Goal: Task Accomplishment & Management: Manage account settings

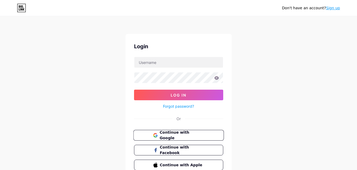
click at [176, 137] on span "Continue with Google" at bounding box center [182, 135] width 44 height 11
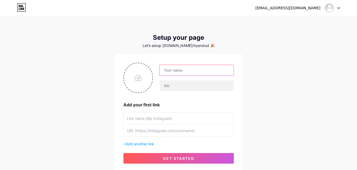
click at [176, 69] on input "text" at bounding box center [197, 70] width 74 height 11
type input "[PERSON_NAME] Studios"
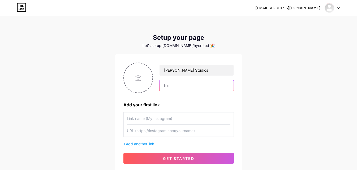
click at [172, 85] on input "text" at bounding box center [197, 86] width 74 height 11
paste input "[PERSON_NAME] Studios is a creative agency offering services to grow brands. We…"
click at [188, 85] on input "[PERSON_NAME] Studios is a creative agency offering services to grow brands. We…" at bounding box center [197, 86] width 74 height 11
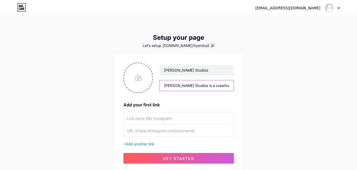
paste input "text"
type input "[PERSON_NAME] Studios is a creative agency offering services to grow brands. We…"
click at [138, 79] on input "file" at bounding box center [138, 78] width 29 height 30
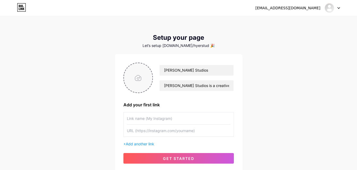
type input "C:\fakepath\512 logo.png"
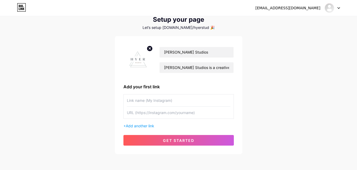
scroll to position [40, 0]
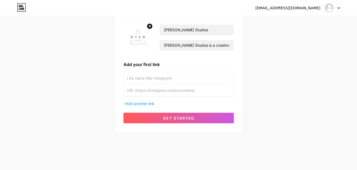
click at [148, 77] on input "text" at bounding box center [179, 78] width 104 height 12
type input "Website"
click at [136, 93] on input "text" at bounding box center [179, 91] width 104 height 12
paste input "[URL][DOMAIN_NAME]"
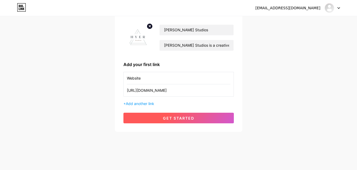
type input "[URL][DOMAIN_NAME]"
click at [179, 116] on span "get started" at bounding box center [178, 118] width 31 height 5
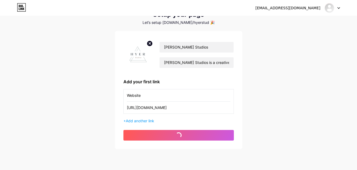
scroll to position [14, 0]
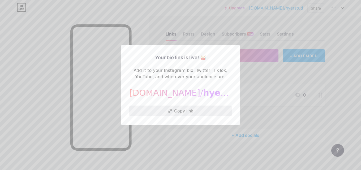
click at [200, 108] on button "Copy link" at bounding box center [180, 111] width 103 height 11
click at [334, 73] on div at bounding box center [180, 85] width 361 height 170
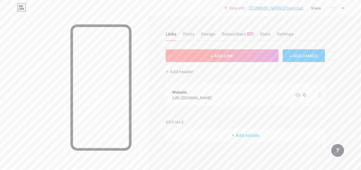
click at [226, 56] on span "+ ADD LINK" at bounding box center [222, 56] width 23 height 5
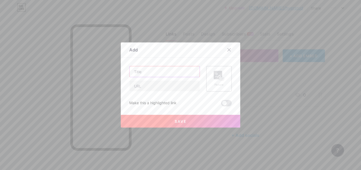
click at [156, 73] on input "text" at bounding box center [165, 71] width 70 height 11
paste input "Creative Brand Development: Crafting Unique Identities That Inspire and Engage"
type input "Creative Brand Development: Crafting Unique Identities That Inspire and Engage"
click at [162, 87] on input "text" at bounding box center [165, 86] width 70 height 11
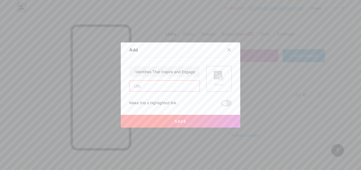
scroll to position [0, 0]
paste input "[URL][DOMAIN_NAME]"
type input "[URL][DOMAIN_NAME]"
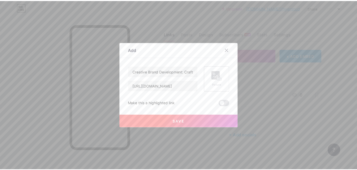
scroll to position [0, 0]
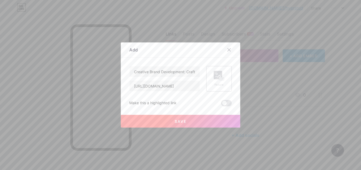
click at [215, 77] on rect at bounding box center [218, 75] width 9 height 9
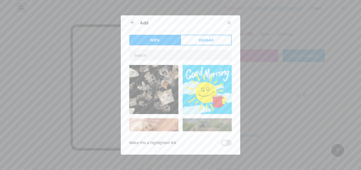
click at [210, 40] on span "Upload" at bounding box center [206, 40] width 15 height 6
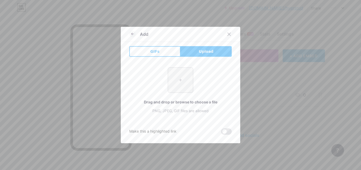
click at [178, 84] on input "file" at bounding box center [180, 80] width 25 height 25
type input "C:\fakepath\2082.jpg"
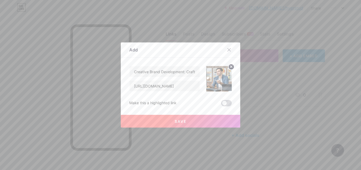
click at [222, 103] on span at bounding box center [226, 103] width 11 height 6
click at [221, 105] on input "checkbox" at bounding box center [221, 105] width 0 height 0
click at [185, 121] on button "Save" at bounding box center [181, 121] width 120 height 13
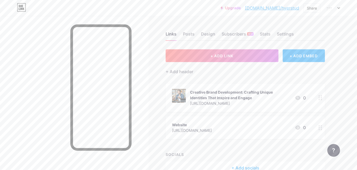
click at [221, 93] on div "Creative Brand Development: Crafting Unique Identities That Inspire and Engage" at bounding box center [240, 95] width 100 height 11
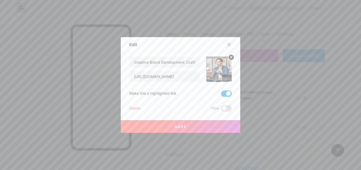
click at [227, 44] on icon at bounding box center [229, 45] width 4 height 4
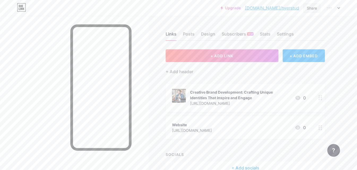
click at [318, 8] on div "Share" at bounding box center [312, 7] width 17 height 9
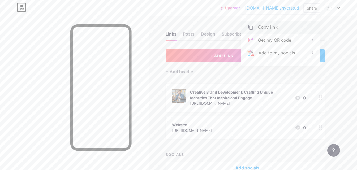
click at [274, 27] on div "Copy link" at bounding box center [268, 27] width 20 height 6
click at [337, 9] on div at bounding box center [332, 8] width 15 height 10
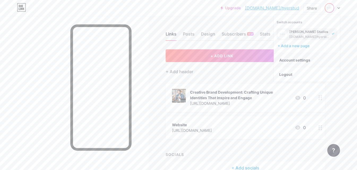
click at [301, 60] on link "Account settings" at bounding box center [307, 60] width 66 height 14
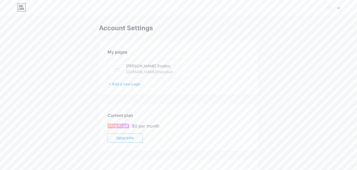
click at [147, 73] on div "[DOMAIN_NAME]/hyerstud" at bounding box center [149, 72] width 47 height 6
click at [156, 71] on div "[PERSON_NAME] Studios [DOMAIN_NAME]/hyerstud" at bounding box center [163, 69] width 75 height 12
click at [149, 72] on div "[DOMAIN_NAME]/hyerstud" at bounding box center [149, 72] width 47 height 6
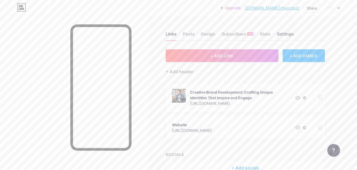
click at [283, 35] on div "Settings" at bounding box center [285, 36] width 17 height 10
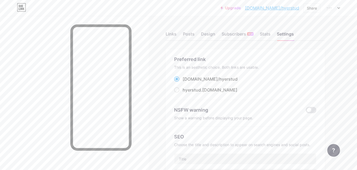
click at [220, 79] on span "hyerstud" at bounding box center [229, 79] width 18 height 5
click at [186, 82] on input "[DOMAIN_NAME]/ hyerstud" at bounding box center [184, 83] width 3 height 3
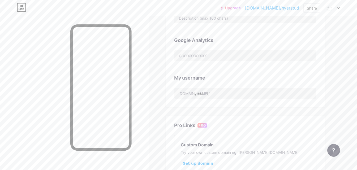
scroll to position [159, 0]
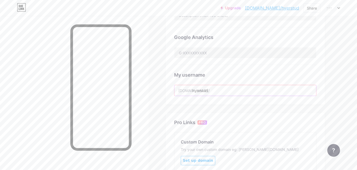
click at [219, 90] on input "hyerstud" at bounding box center [246, 90] width 142 height 11
type input "hyerstudios"
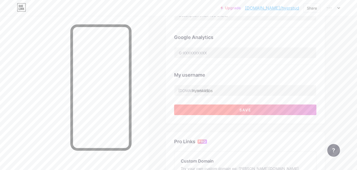
click at [248, 108] on span "Save" at bounding box center [246, 110] width 12 height 5
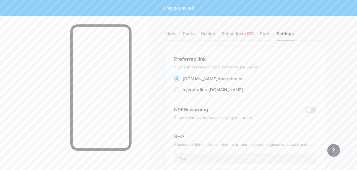
scroll to position [0, 0]
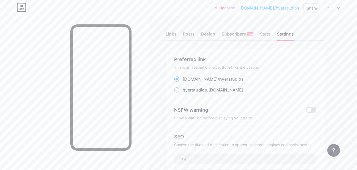
click at [178, 90] on span at bounding box center [176, 89] width 5 height 5
click at [183, 93] on input "hyerstudios .[DOMAIN_NAME]" at bounding box center [184, 94] width 3 height 3
radio input "true"
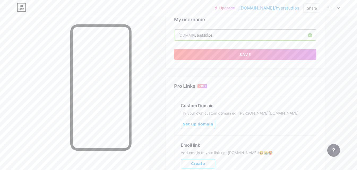
scroll to position [186, 0]
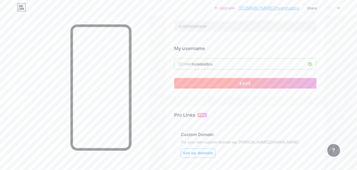
click at [233, 83] on button "Save" at bounding box center [245, 83] width 142 height 11
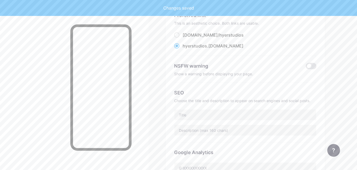
scroll to position [0, 0]
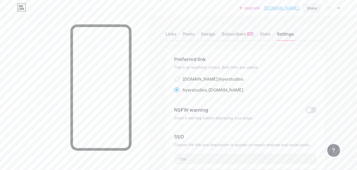
click at [312, 9] on div "Share" at bounding box center [312, 8] width 10 height 6
click at [282, 27] on div "Copy link" at bounding box center [280, 27] width 79 height 13
